Goal: Task Accomplishment & Management: Use online tool/utility

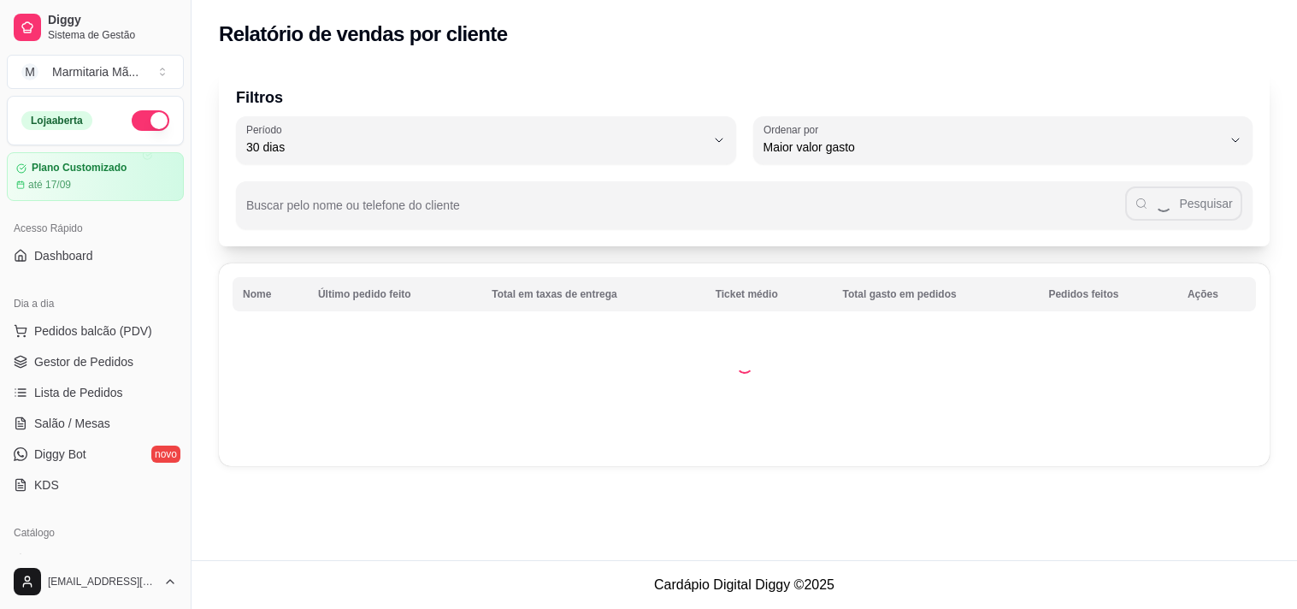
select select "30"
select select "HIGHEST_TOTAL_SPENT_WITH_ORDERS"
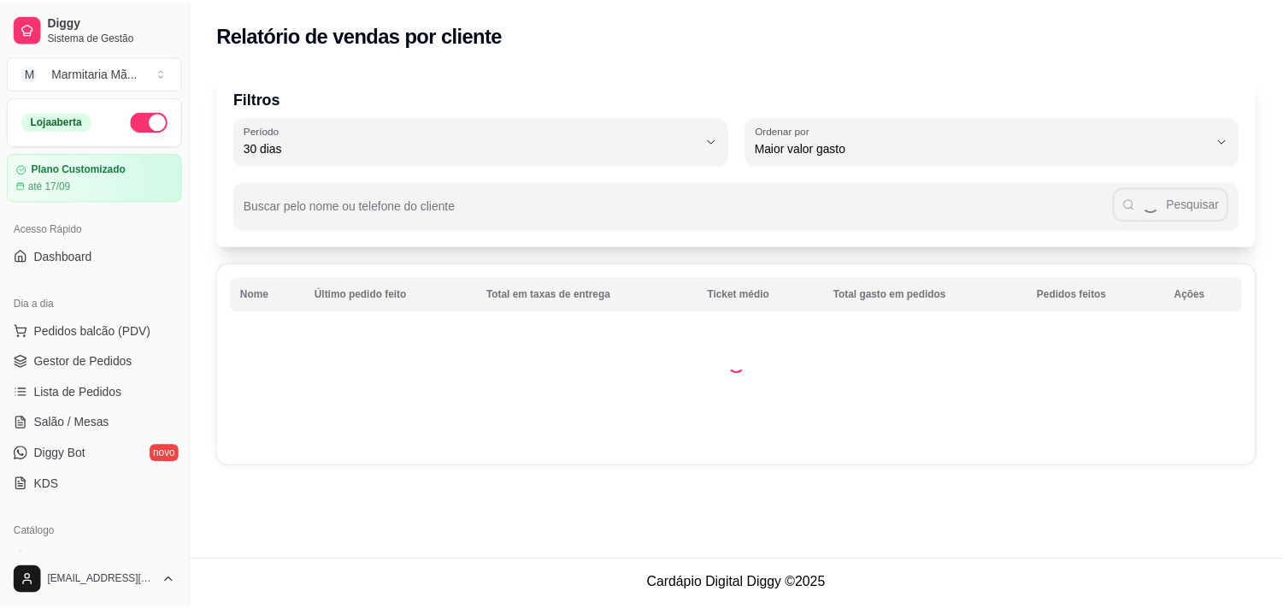
scroll to position [239, 0]
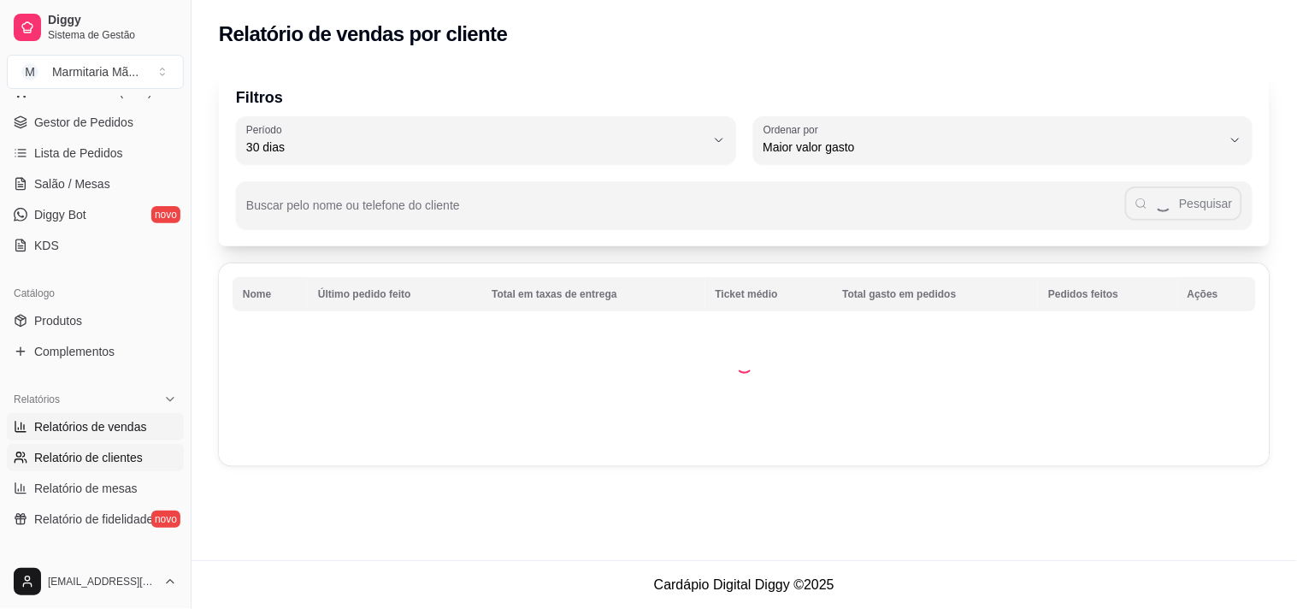
click at [141, 438] on link "Relatórios de vendas" at bounding box center [95, 426] width 177 height 27
select select "ALL"
select select "0"
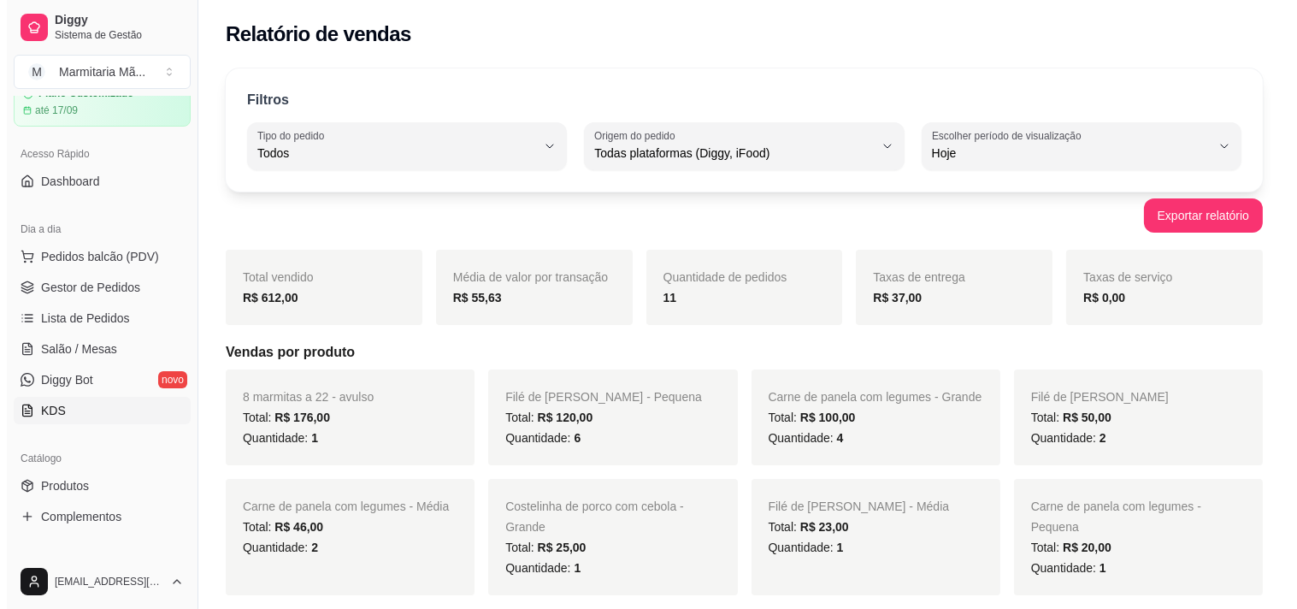
scroll to position [73, 0]
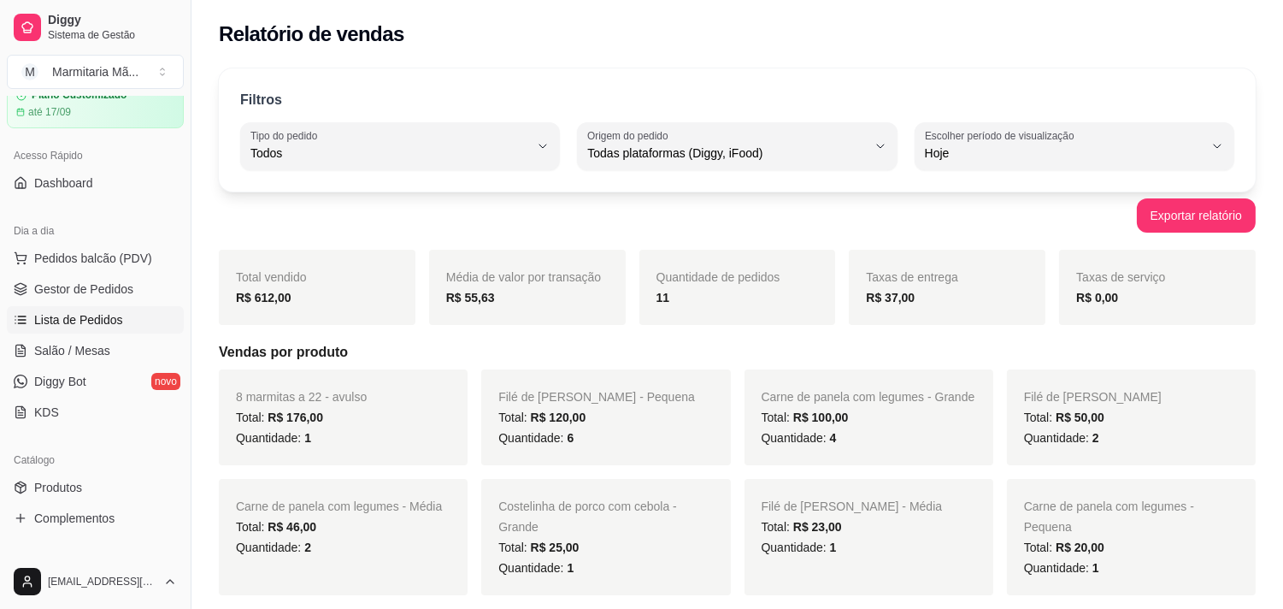
click at [103, 325] on span "Lista de Pedidos" at bounding box center [78, 319] width 89 height 17
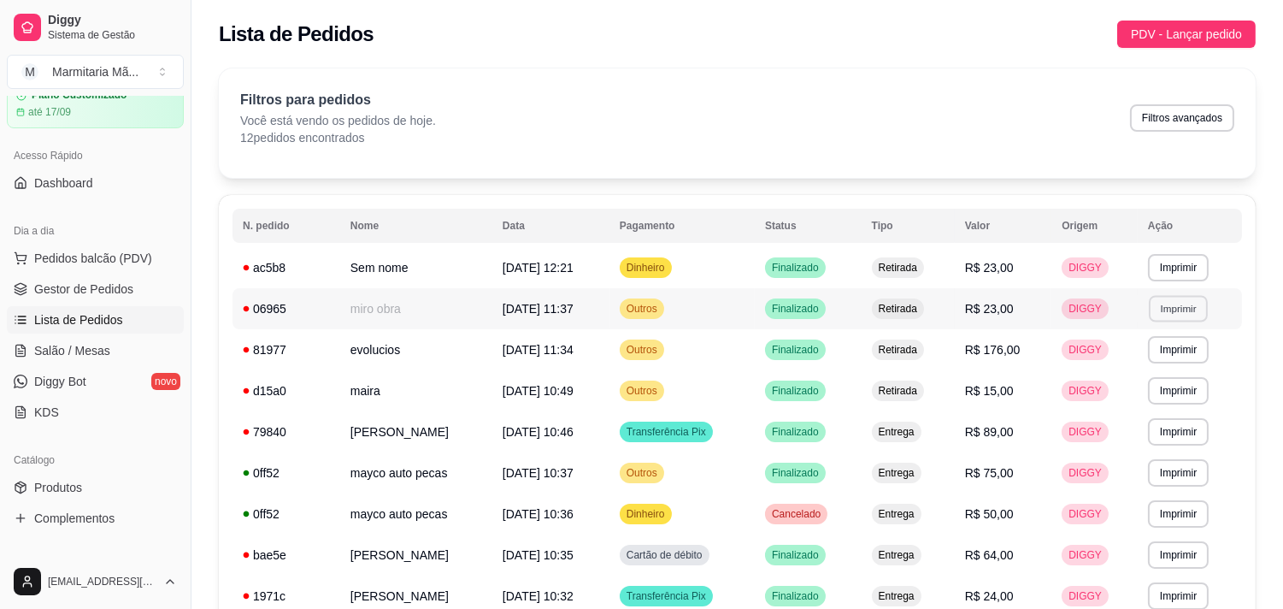
click at [1176, 301] on button "Imprimir" at bounding box center [1178, 308] width 59 height 26
click at [1151, 376] on button "IMPRESSORA" at bounding box center [1149, 368] width 120 height 26
click at [1216, 28] on span "PDV - Lançar pedido" at bounding box center [1186, 34] width 111 height 19
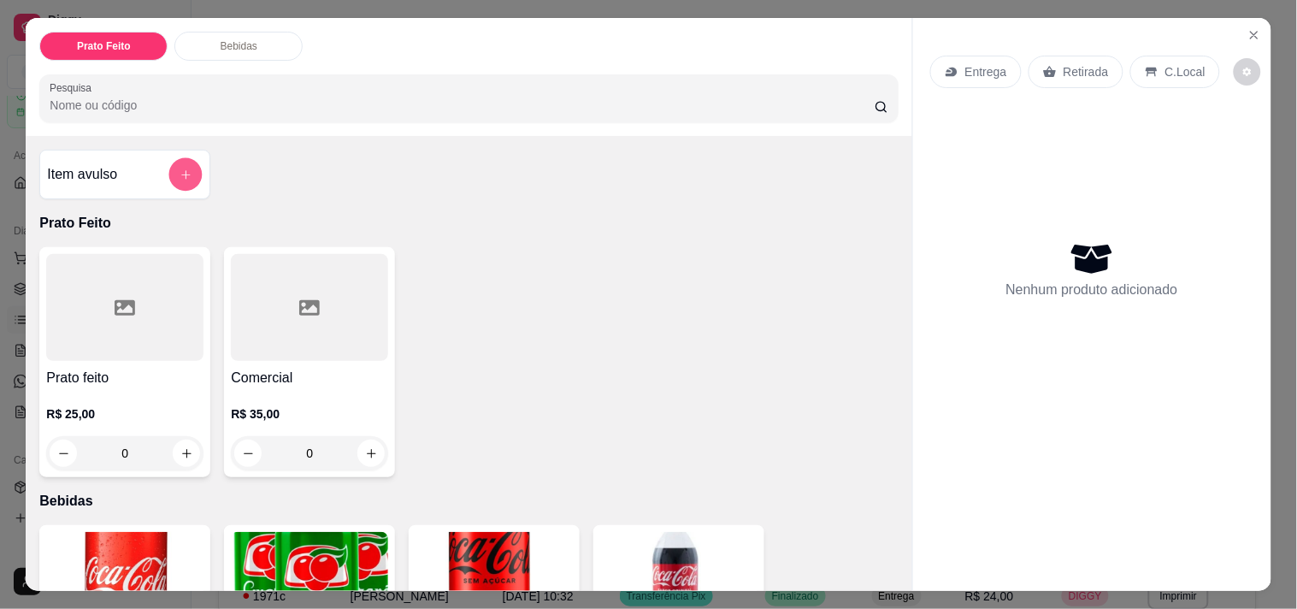
click at [173, 176] on button "add-separate-item" at bounding box center [185, 174] width 33 height 33
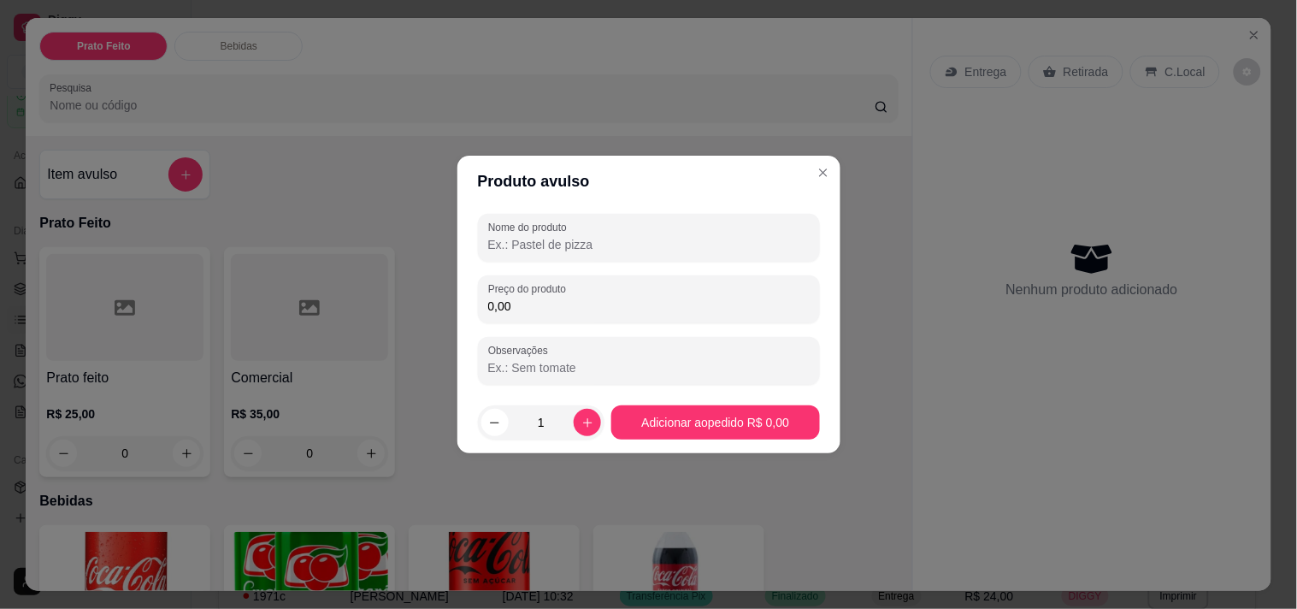
click at [517, 246] on input "Nome do produto" at bounding box center [648, 244] width 321 height 17
type input "8 marmitas a 22.00 cada"
click at [579, 311] on input "0,00" at bounding box center [648, 305] width 321 height 17
type input "176,00"
click at [630, 365] on input "Observações" at bounding box center [648, 367] width 321 height 17
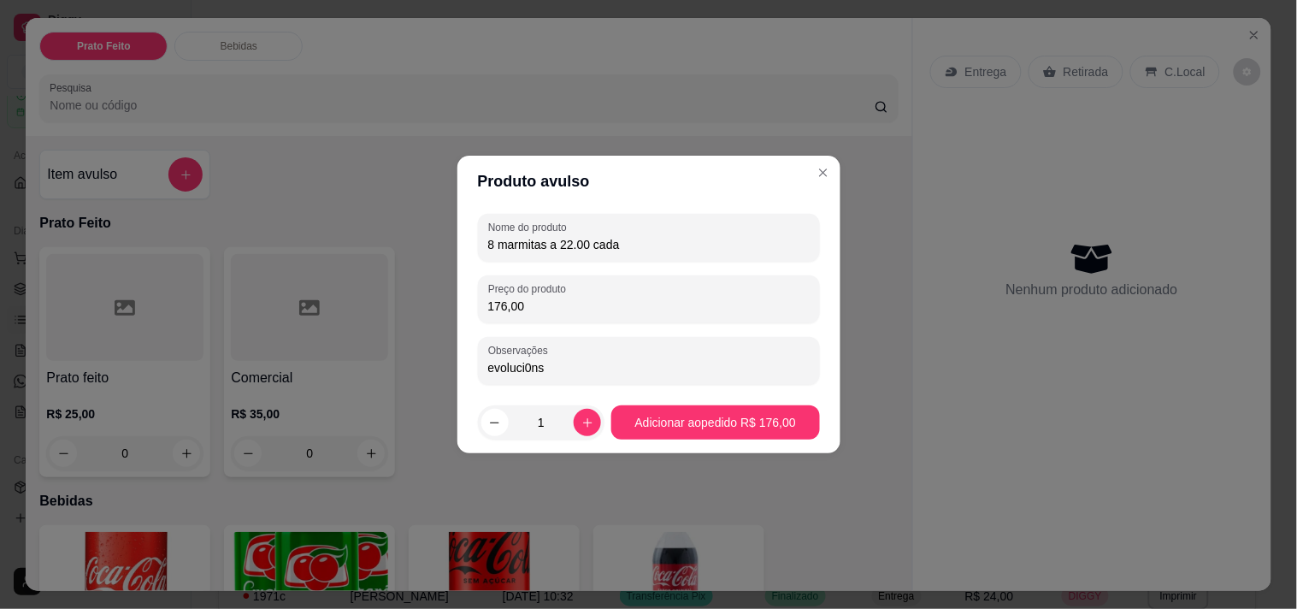
type input "evoluci0ns"
click at [738, 417] on div "Prato feito R$ 25,00 0 Comercial R$ 35,00 0" at bounding box center [468, 362] width 858 height 230
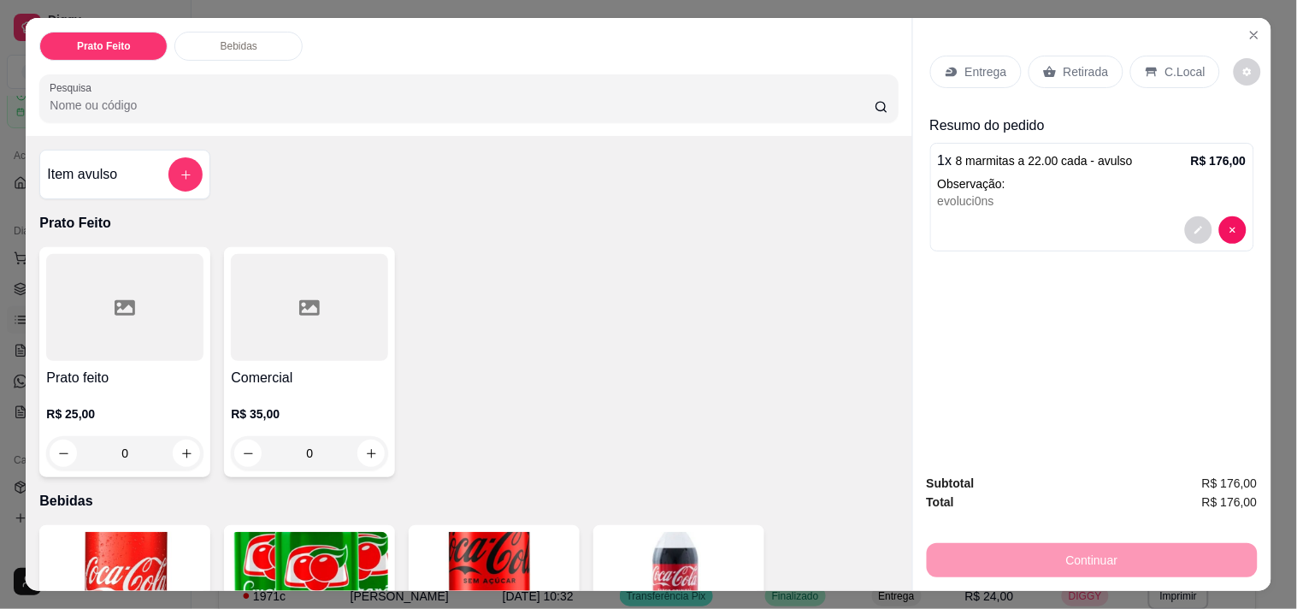
click at [1165, 63] on p "C.Local" at bounding box center [1185, 71] width 40 height 17
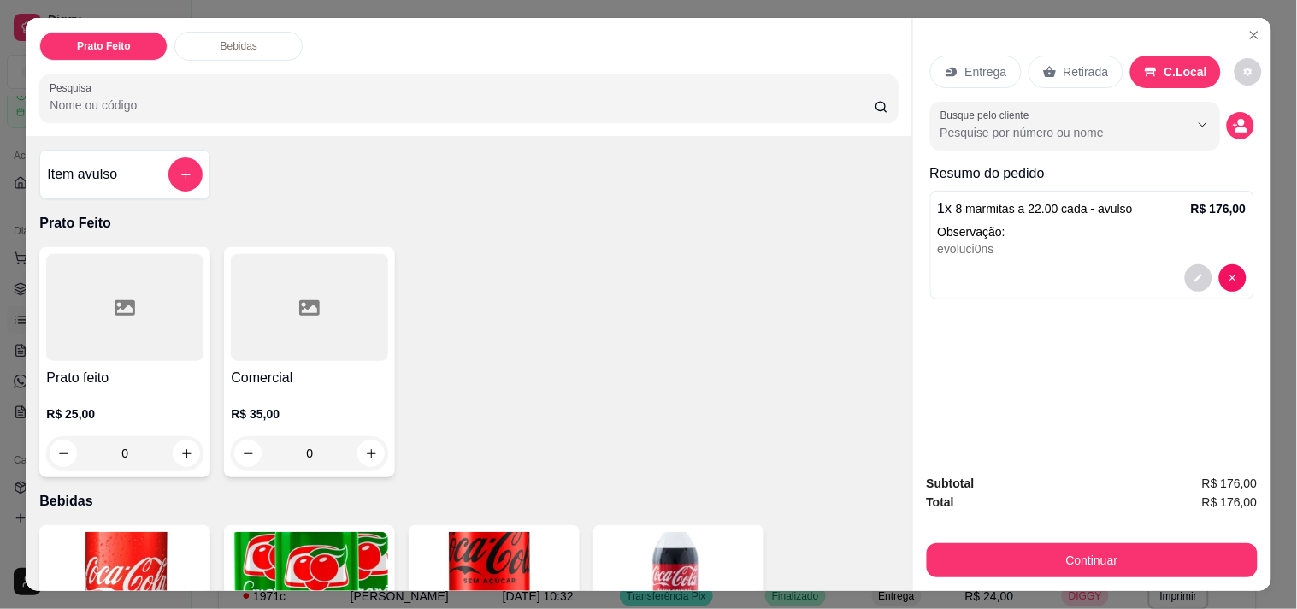
click at [1075, 78] on div "Retirada" at bounding box center [1075, 72] width 95 height 32
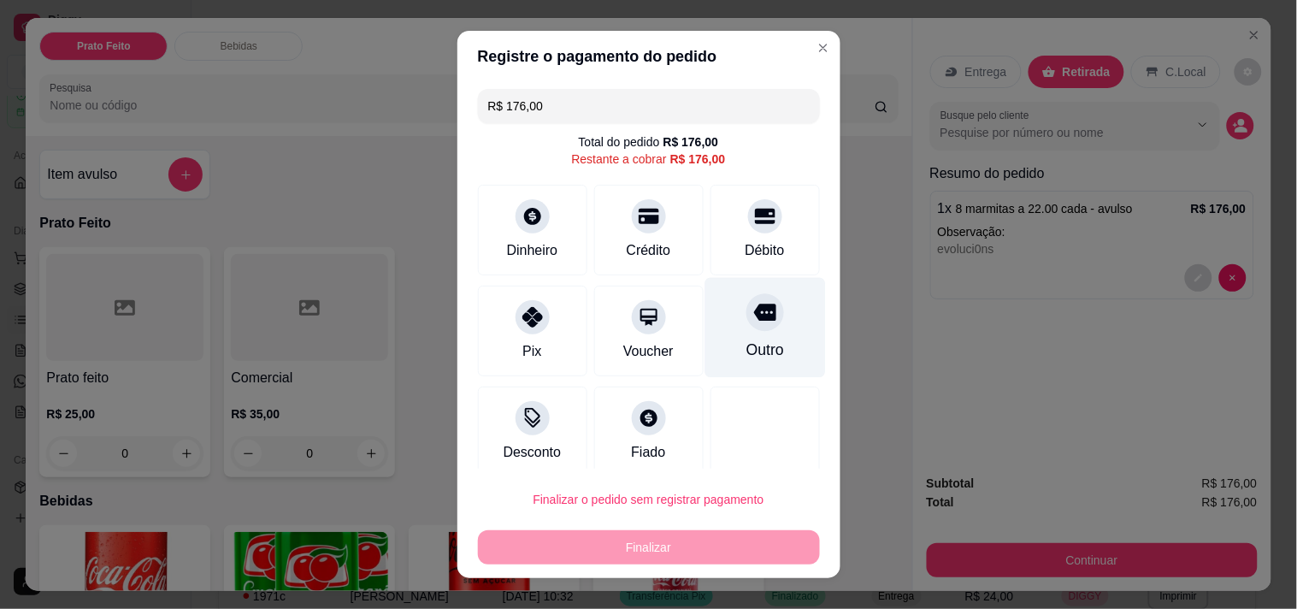
click at [749, 327] on div "Outro" at bounding box center [764, 327] width 121 height 100
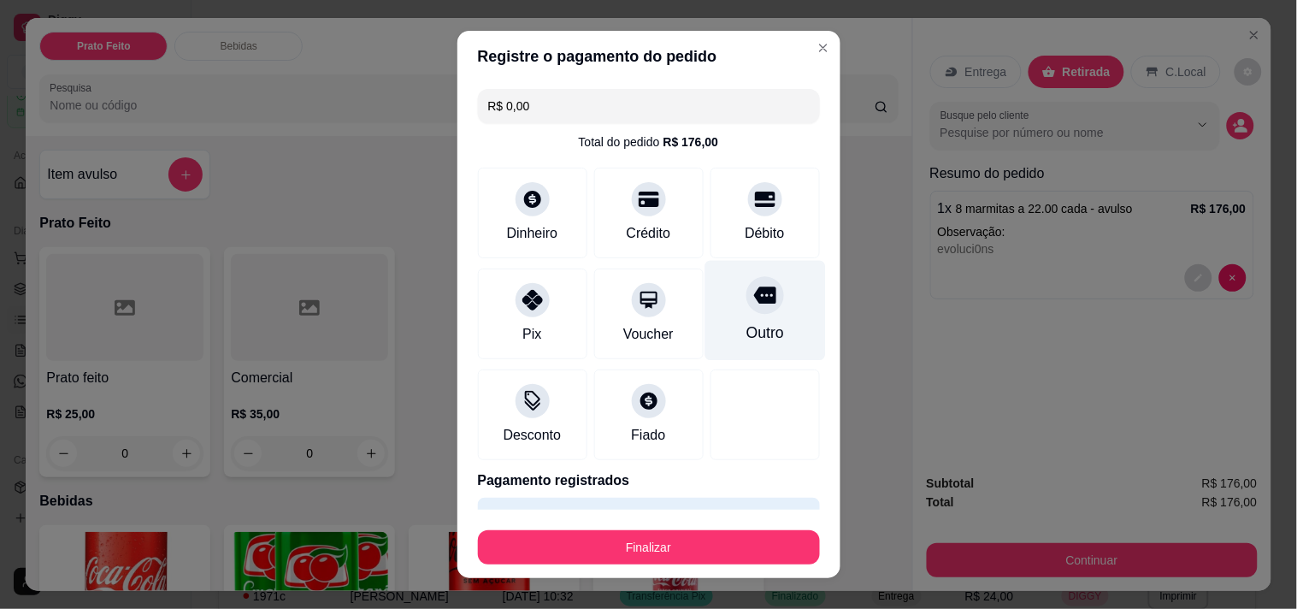
click at [756, 557] on button "Finalizar" at bounding box center [649, 547] width 342 height 34
click at [721, 542] on button "Finalizar" at bounding box center [649, 547] width 332 height 33
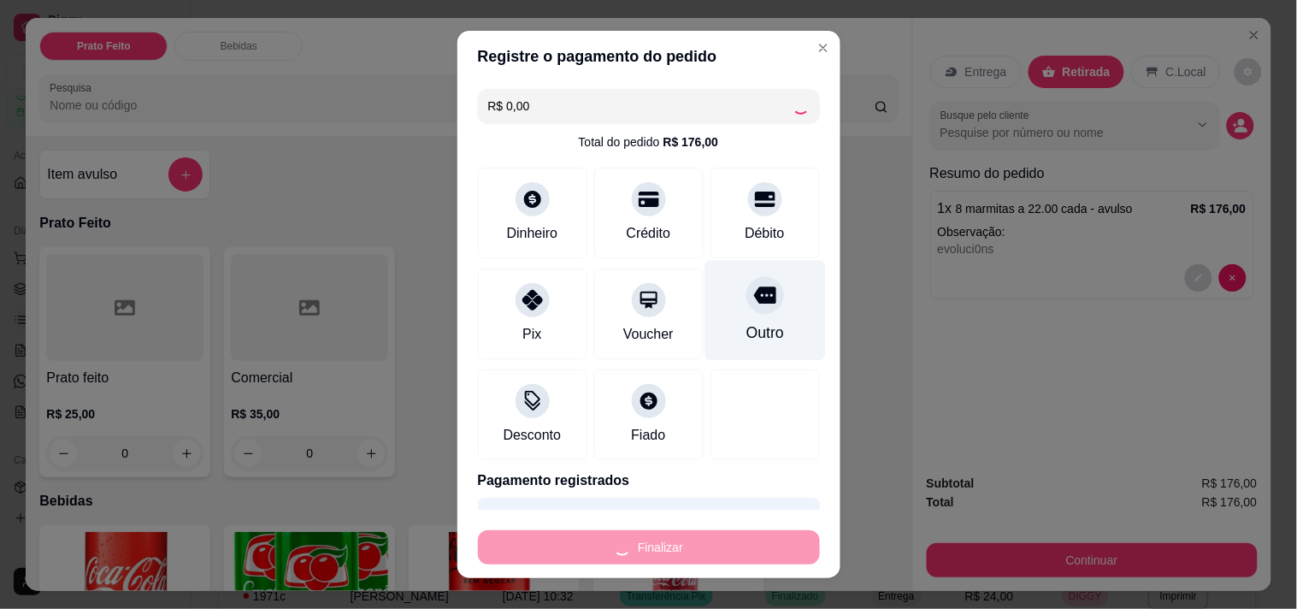
type input "-R$ 176,00"
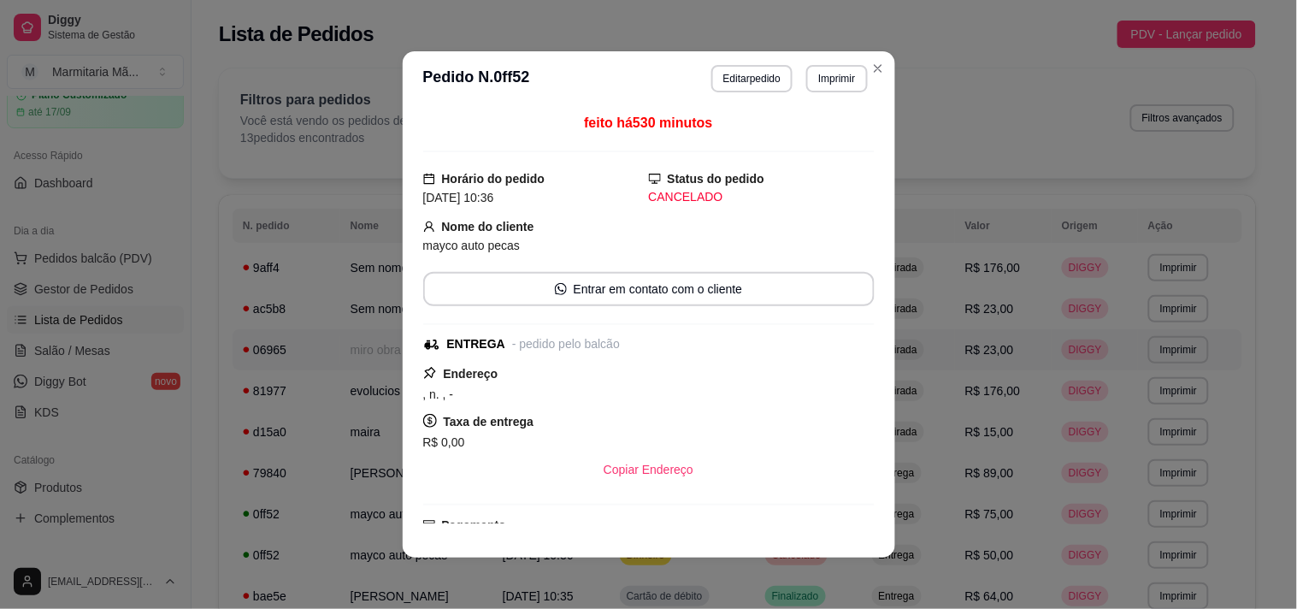
click at [871, 71] on icon "Close" at bounding box center [878, 69] width 14 height 14
click at [873, 68] on icon "Close" at bounding box center [878, 69] width 14 height 14
click at [869, 69] on div "Filtros para pedidos Você está vendo os pedidos de hoje. 13 pedidos encontrados…" at bounding box center [737, 122] width 1037 height 109
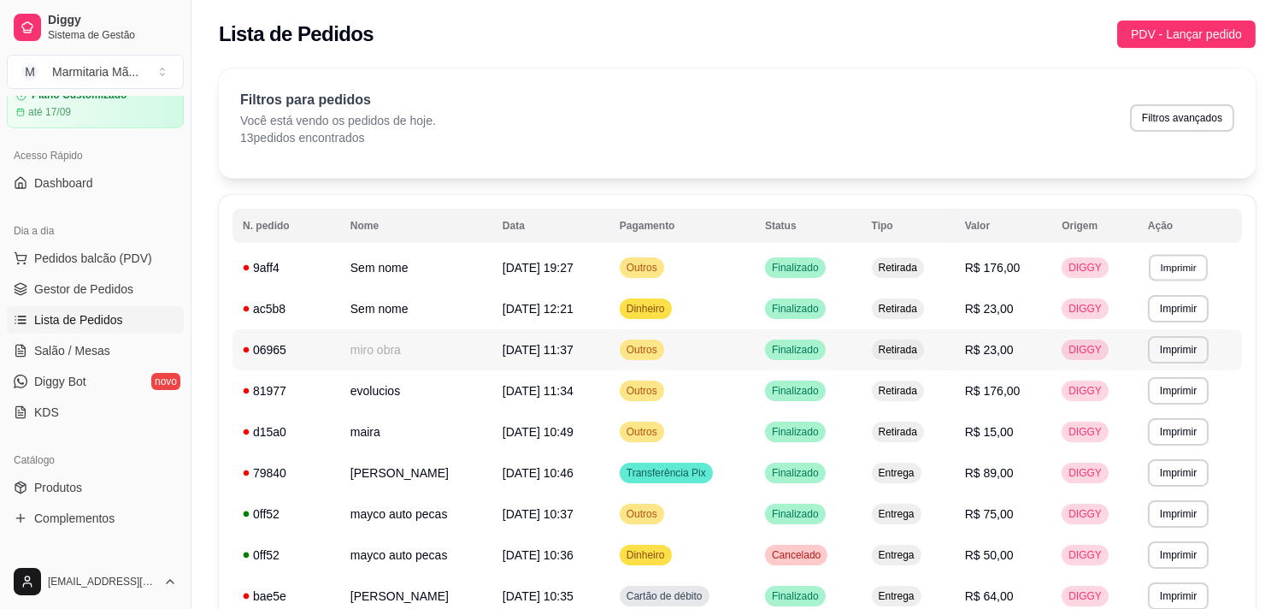
click at [1180, 266] on button "Imprimir" at bounding box center [1178, 267] width 59 height 26
click at [1144, 330] on button "IMPRESSORA" at bounding box center [1149, 327] width 120 height 26
drag, startPoint x: 0, startPoint y: 235, endPoint x: 738, endPoint y: 66, distance: 756.8
click at [740, 65] on div "**********" at bounding box center [736, 456] width 1091 height 797
click at [109, 573] on html "Diggy Sistema de Gestão M Marmitaria Mã ... Loja aberta Plano Customizado até 1…" at bounding box center [641, 304] width 1283 height 609
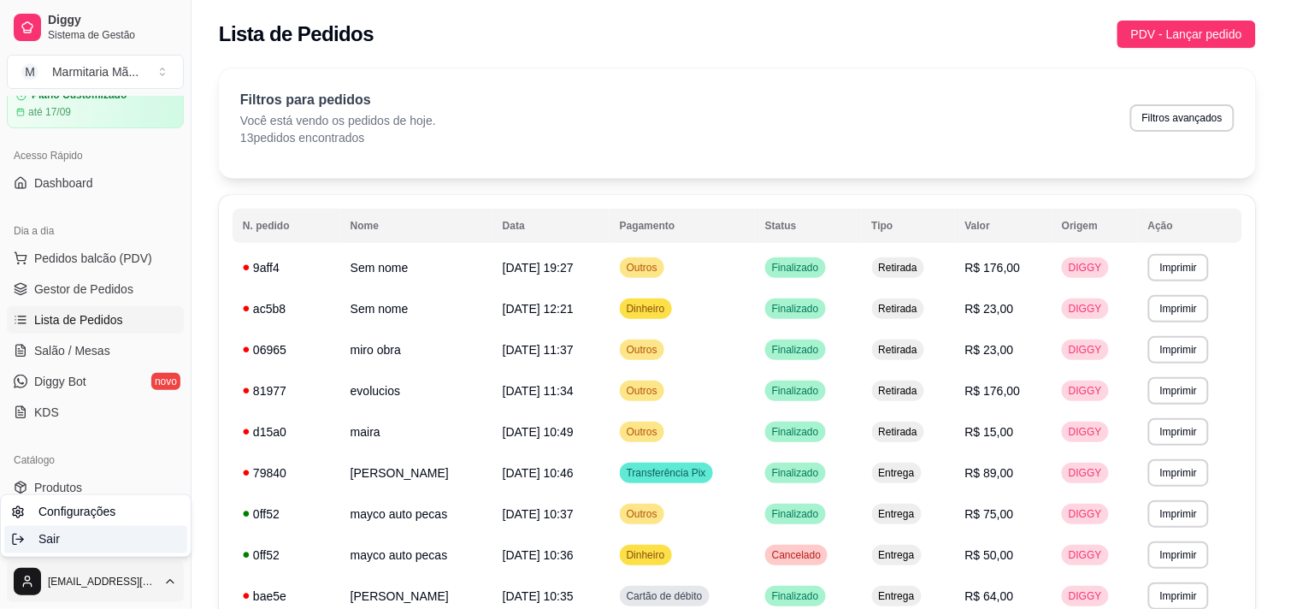
click at [147, 539] on div "Sair" at bounding box center [95, 539] width 183 height 27
